Goal: Navigation & Orientation: Find specific page/section

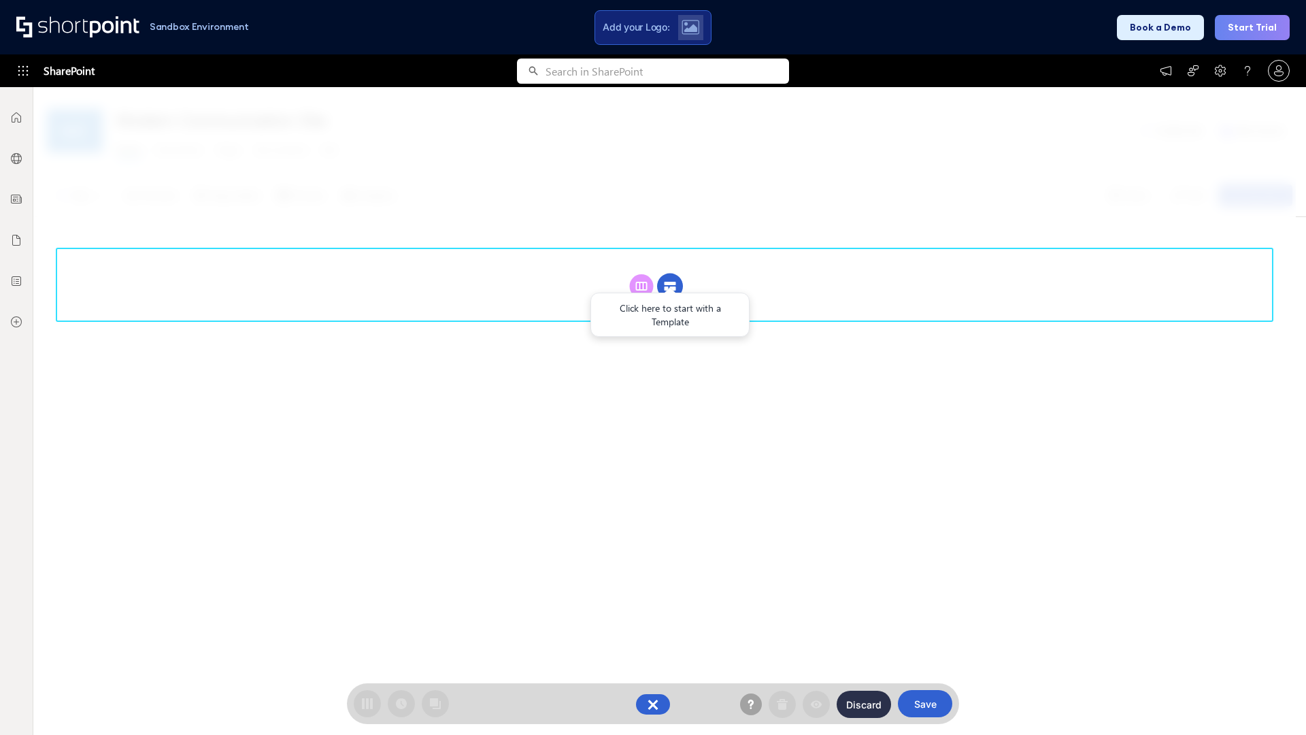
click at [670, 286] on circle at bounding box center [670, 286] width 26 height 26
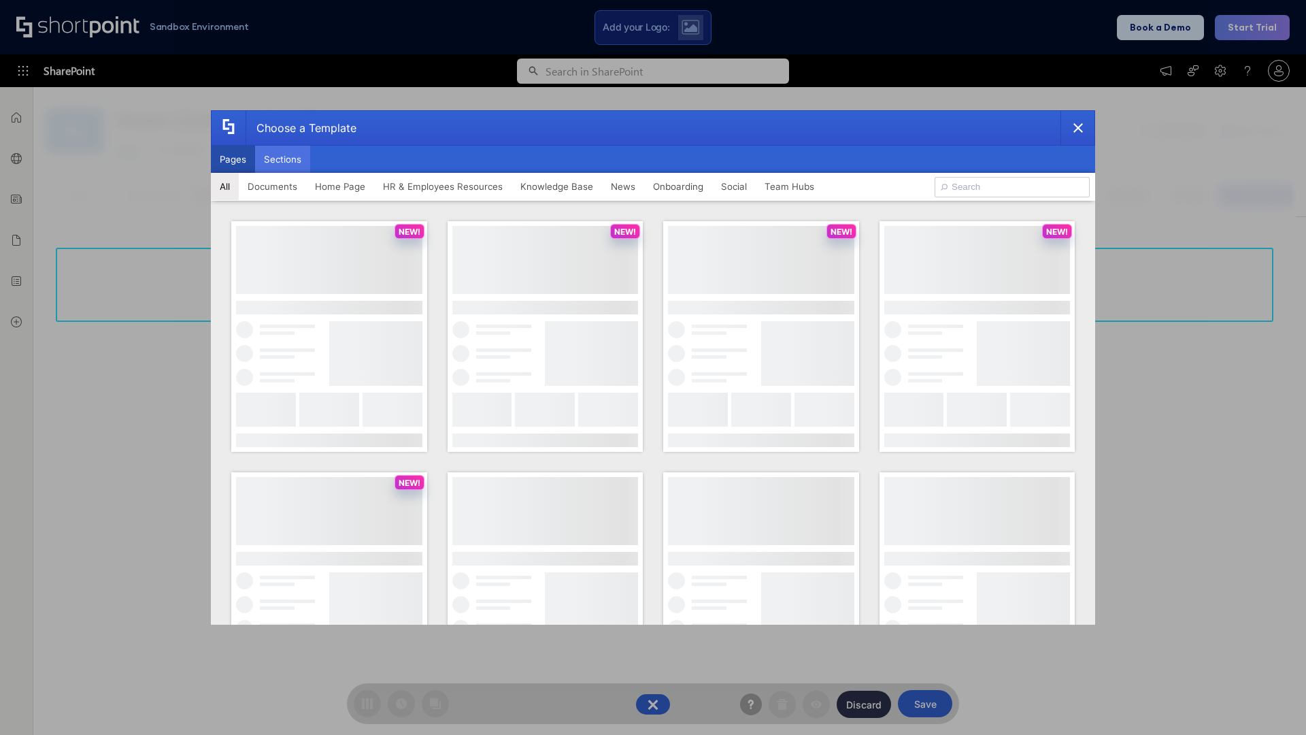
click at [282, 159] on button "Sections" at bounding box center [282, 159] width 55 height 27
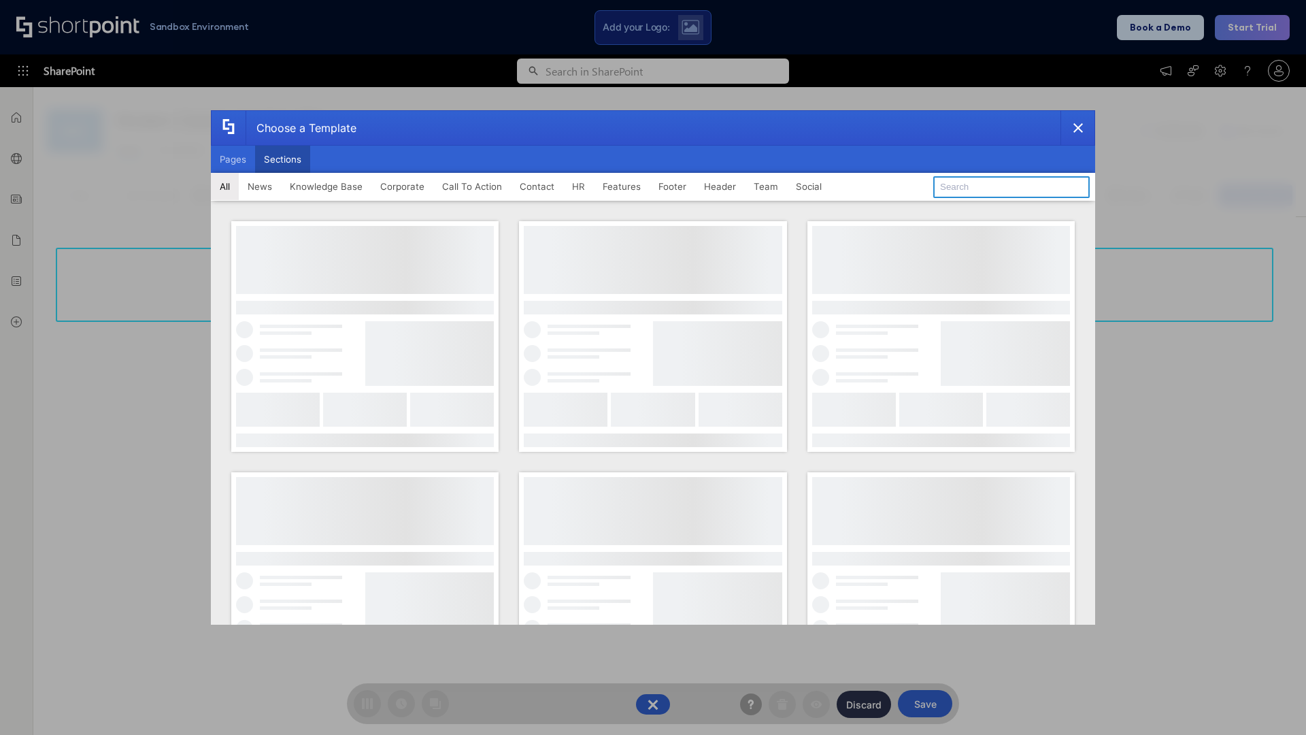
type input "Knowledge Base 2"
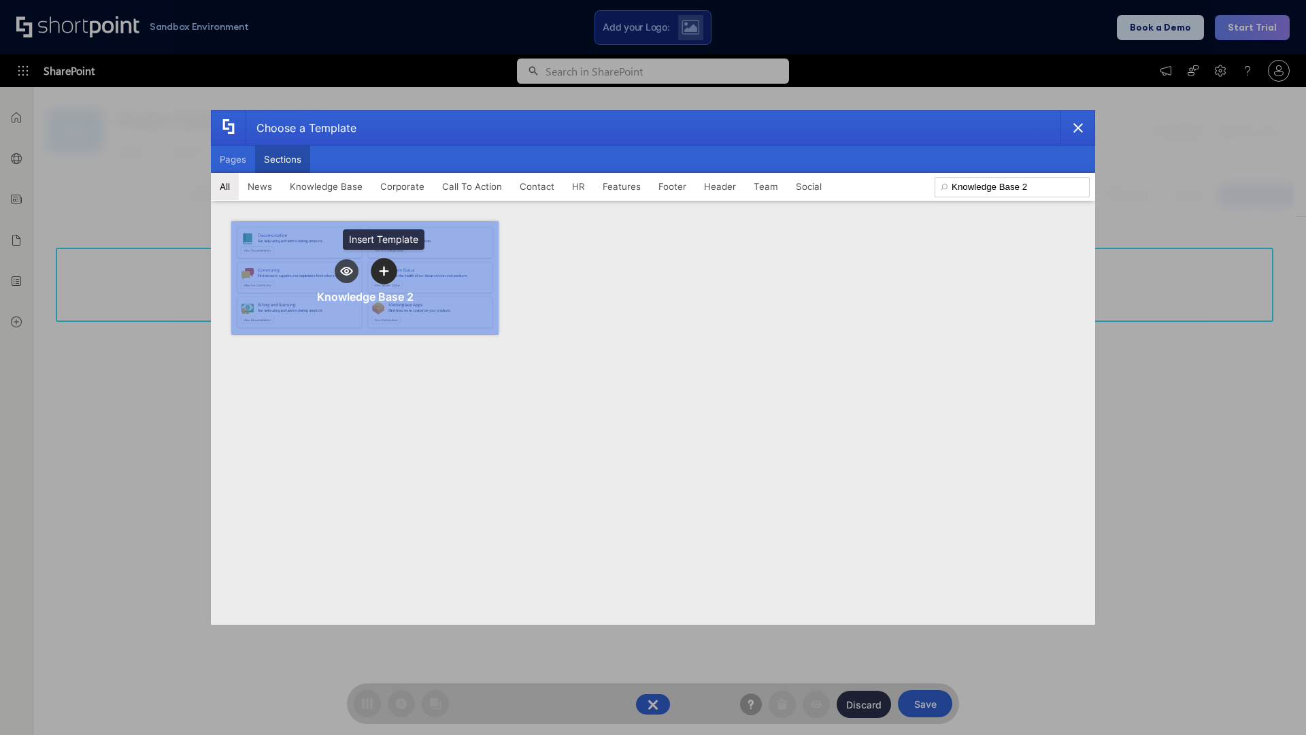
click at [384, 271] on icon "template selector" at bounding box center [384, 271] width 10 height 10
